Goal: Information Seeking & Learning: Learn about a topic

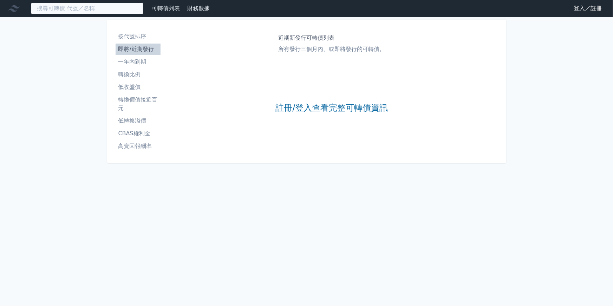
click at [92, 10] on input at bounding box center [87, 8] width 112 height 12
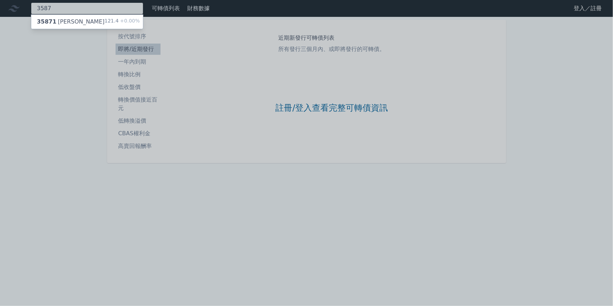
type input "3587"
click at [92, 23] on div "35871 [PERSON_NAME]一 121.4 +0.00%" at bounding box center [87, 22] width 112 height 14
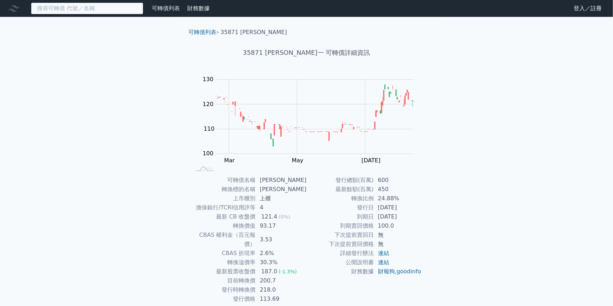
click at [107, 9] on input at bounding box center [87, 8] width 112 height 12
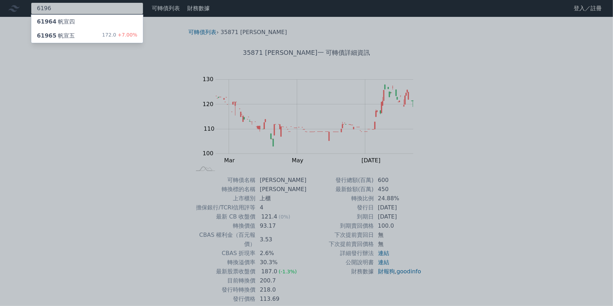
type input "6196"
click at [93, 37] on div "61965 帆宣五 172.0 +7.00%" at bounding box center [87, 36] width 112 height 14
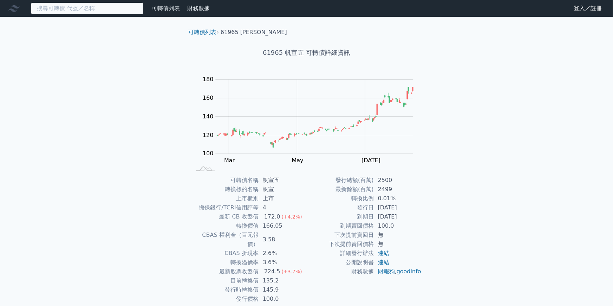
click at [105, 8] on input at bounding box center [87, 8] width 112 height 12
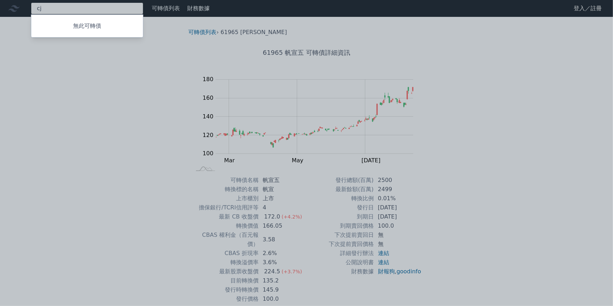
type input "c"
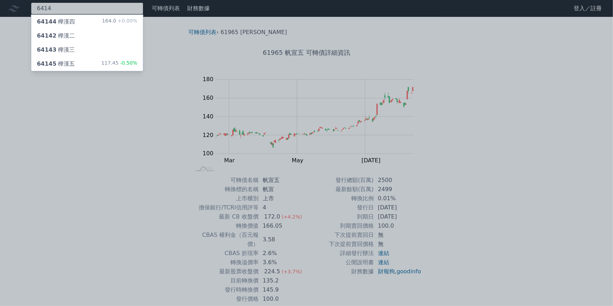
type input "6414"
click at [93, 66] on div "64145 樺漢五 117.45 -0.50%" at bounding box center [87, 64] width 112 height 14
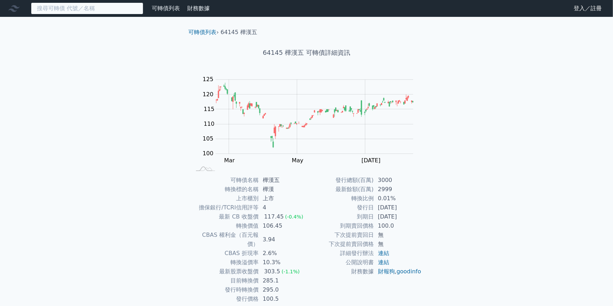
click at [74, 11] on input at bounding box center [87, 8] width 112 height 12
